Goal: Information Seeking & Learning: Check status

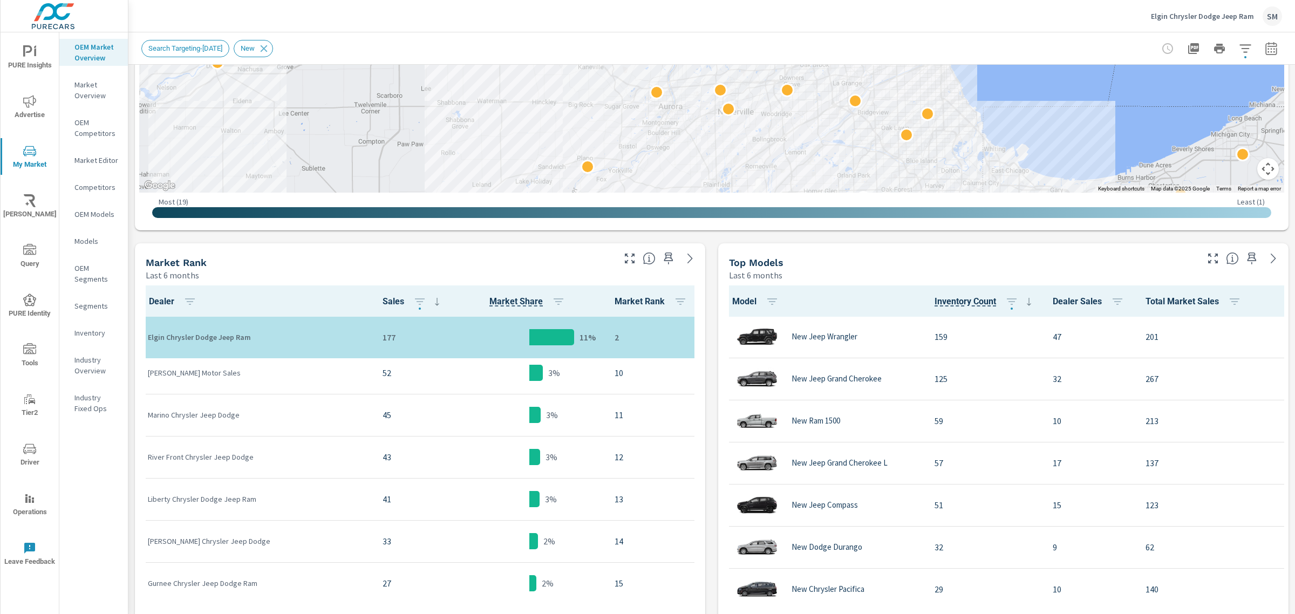
scroll to position [344, 0]
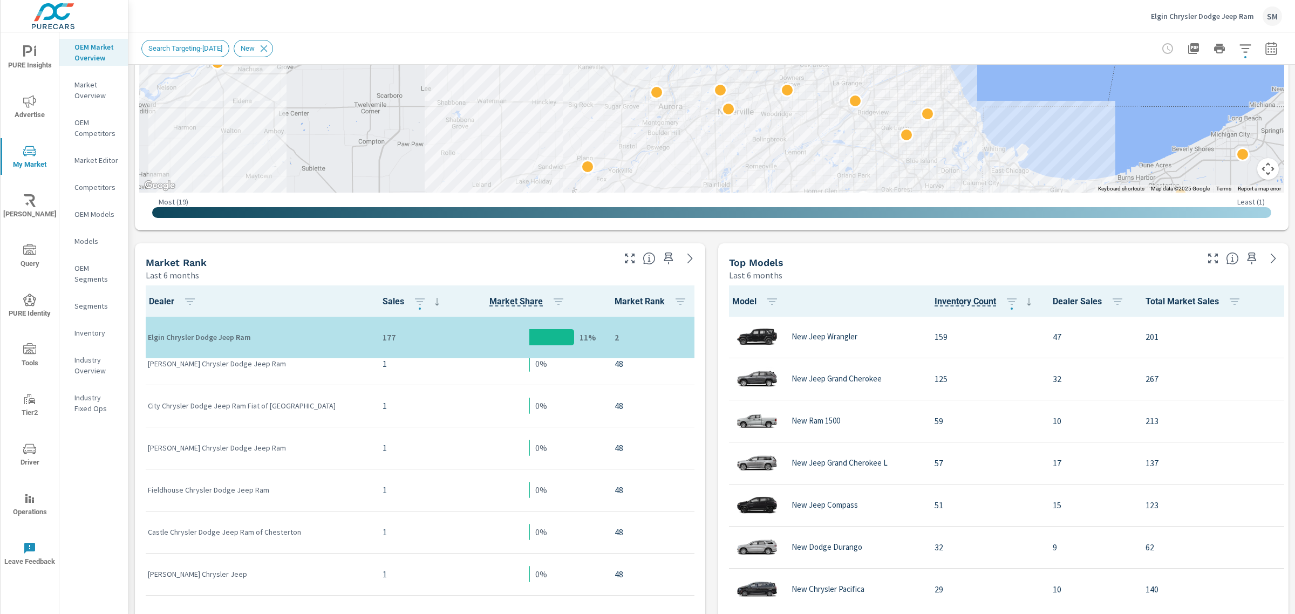
scroll to position [2624, 0]
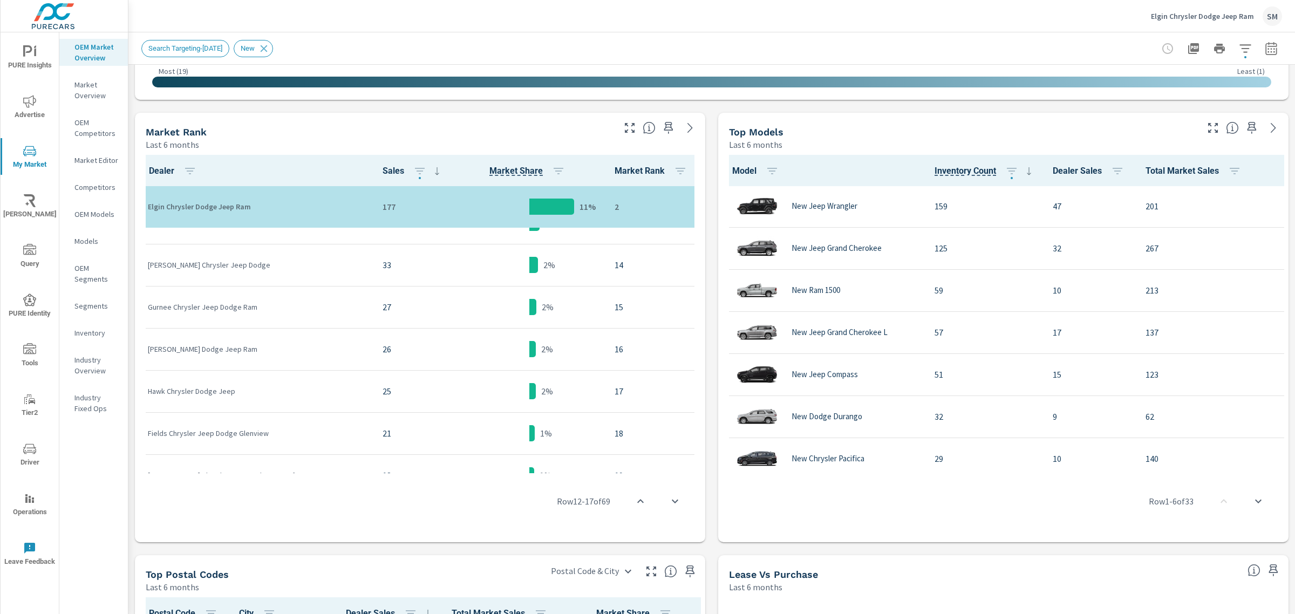
scroll to position [493, 0]
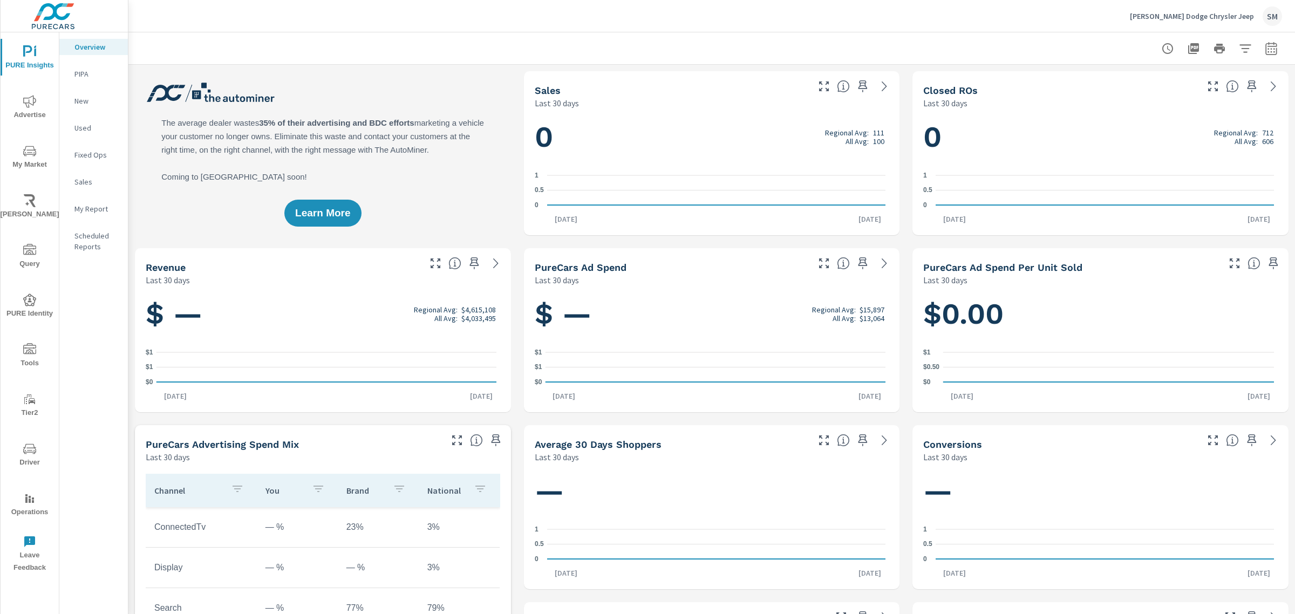
click at [35, 444] on icon "nav menu" at bounding box center [29, 448] width 13 height 13
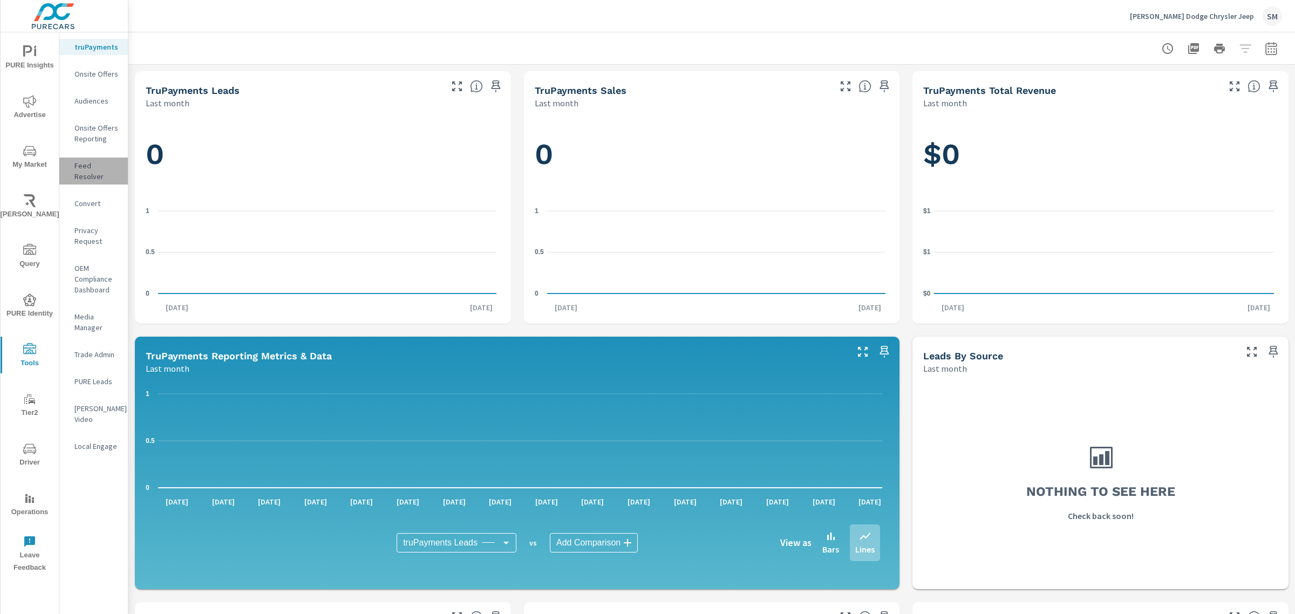
click at [92, 173] on div "Feed Resolver" at bounding box center [93, 171] width 69 height 27
click at [81, 163] on p "Feed Resolver" at bounding box center [96, 171] width 45 height 22
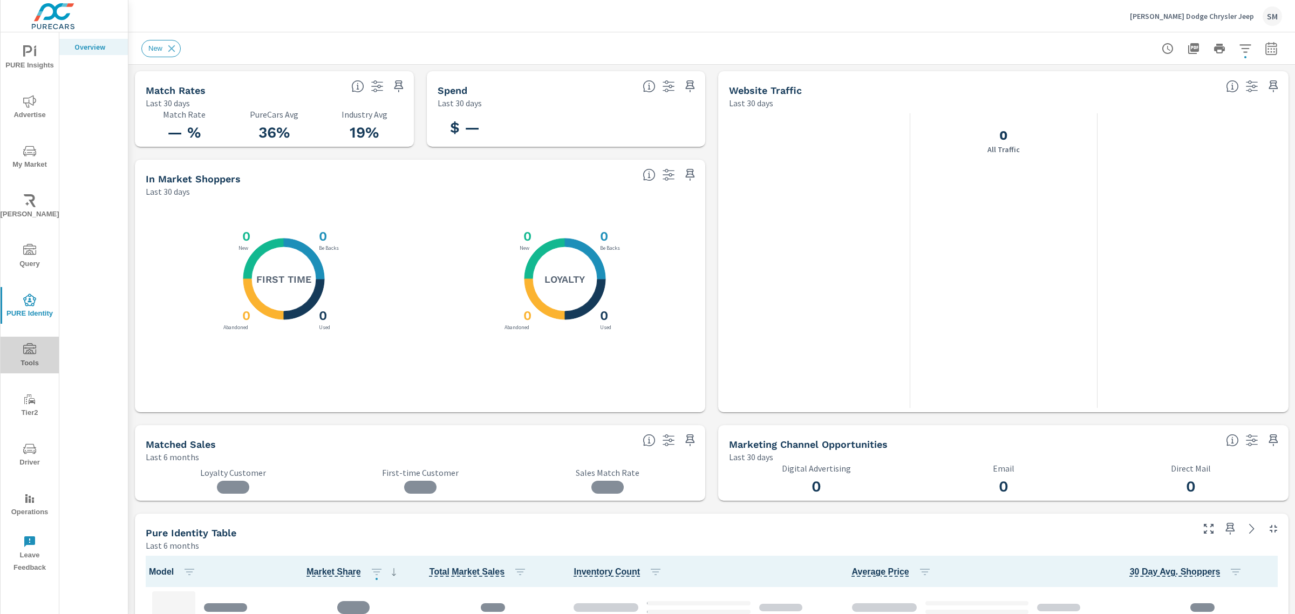
click at [17, 355] on span "Tools" at bounding box center [30, 356] width 52 height 26
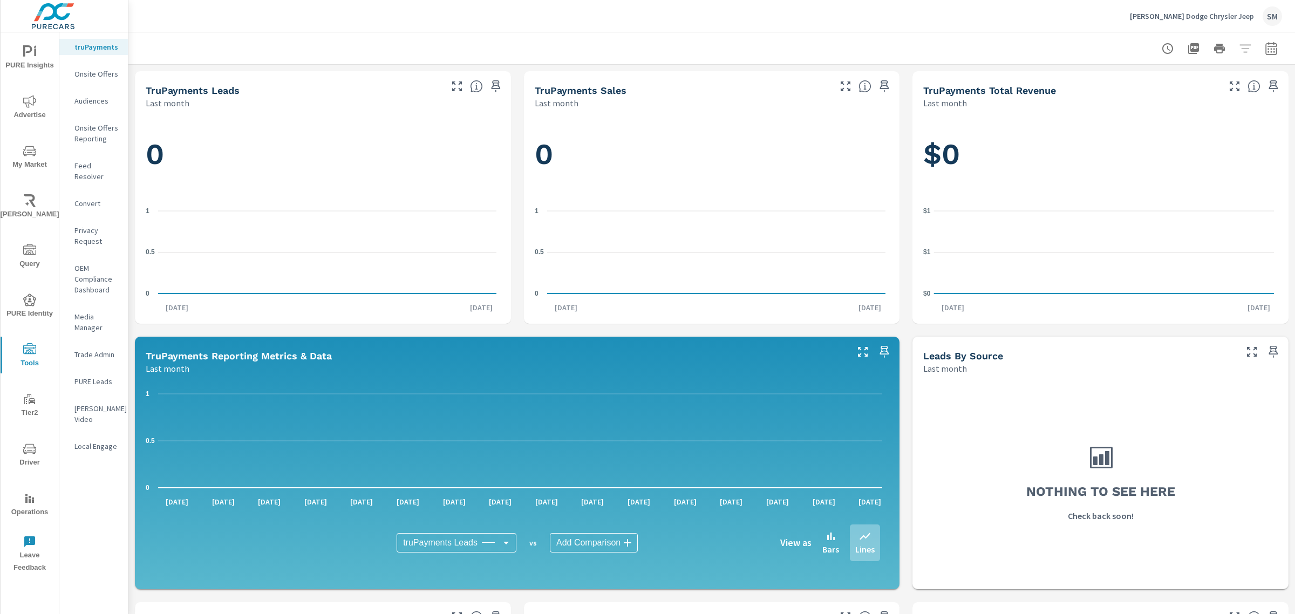
click at [96, 162] on p "Feed Resolver" at bounding box center [96, 171] width 45 height 22
